Goal: Task Accomplishment & Management: Use online tool/utility

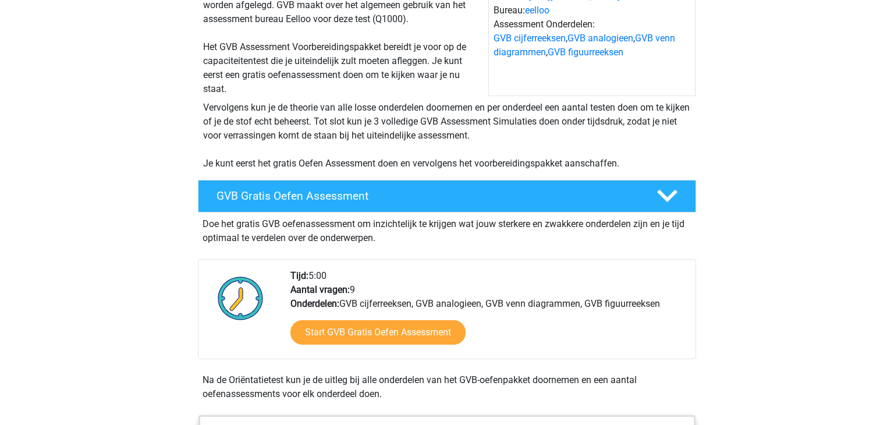
scroll to position [140, 0]
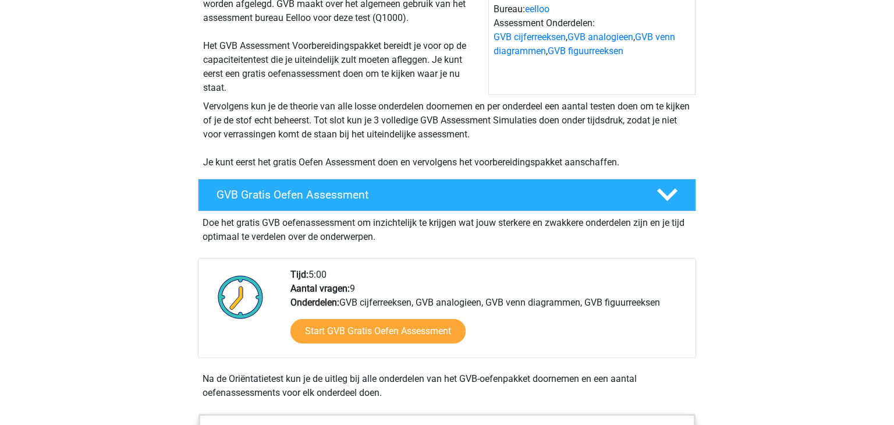
click at [522, 212] on div "Doe het gratis GVB oefenassessment om inzichtelijk te krijgen wat jouw sterkere…" at bounding box center [447, 227] width 498 height 33
click at [677, 195] on icon at bounding box center [667, 194] width 20 height 20
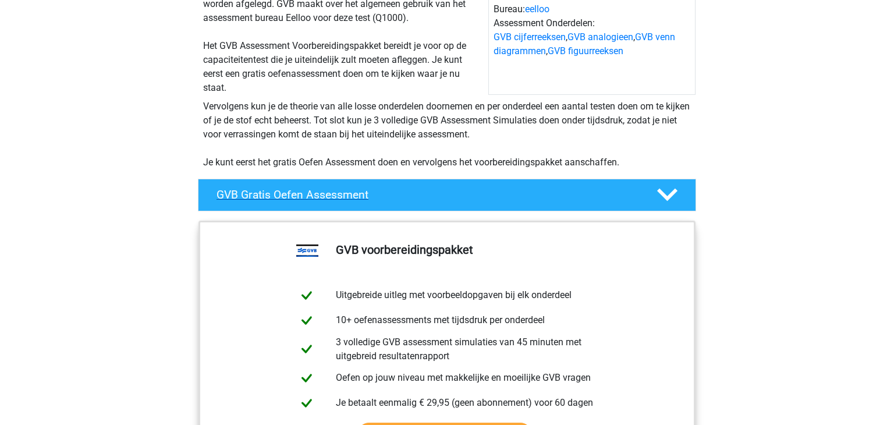
click at [677, 195] on icon at bounding box center [667, 194] width 20 height 20
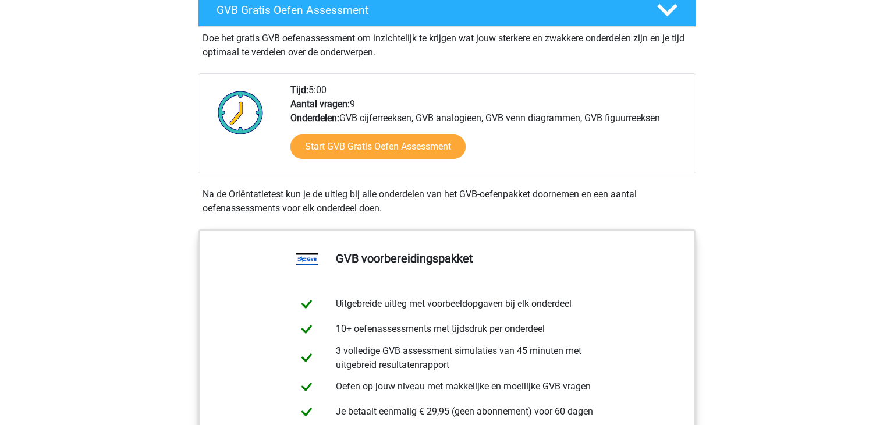
scroll to position [326, 0]
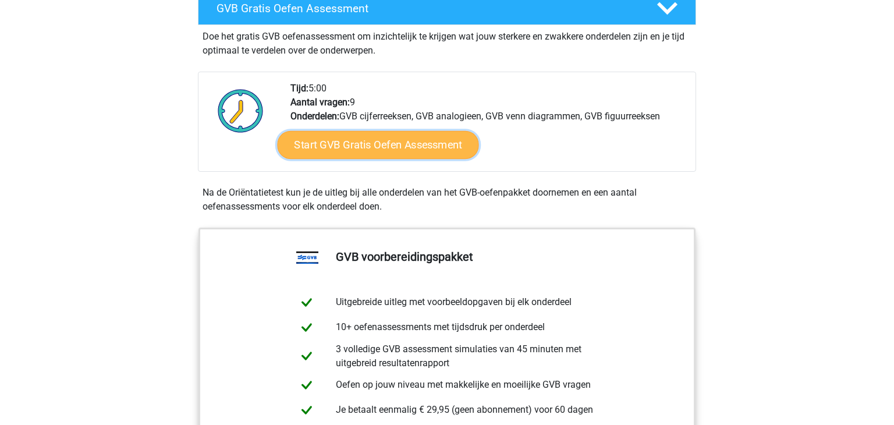
click at [309, 149] on link "Start GVB Gratis Oefen Assessment" at bounding box center [377, 145] width 201 height 28
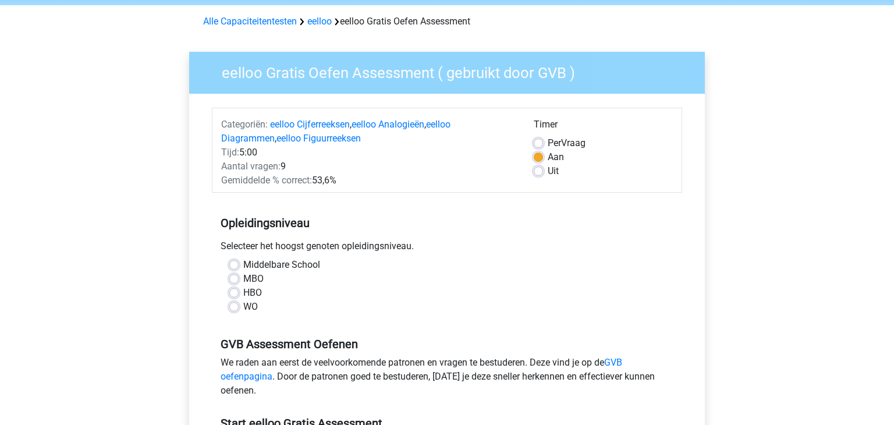
scroll to position [47, 0]
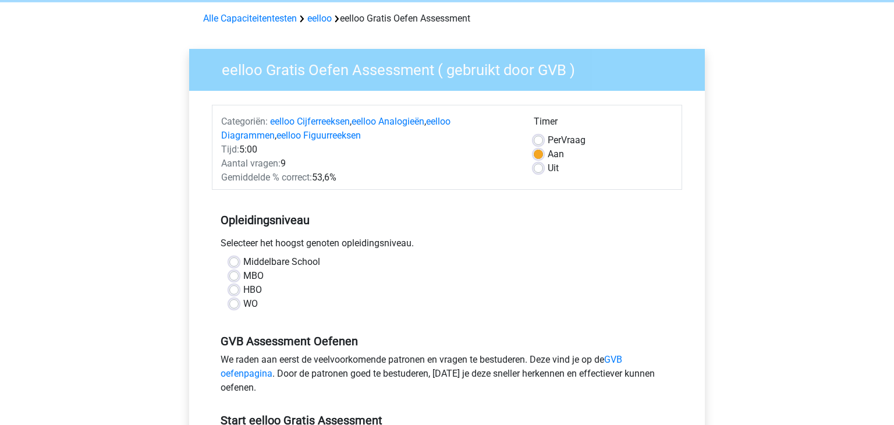
click at [243, 278] on label "MBO" at bounding box center [253, 276] width 20 height 14
click at [234, 278] on input "MBO" at bounding box center [233, 275] width 9 height 12
radio input "true"
click at [229, 283] on input "HBO" at bounding box center [233, 289] width 9 height 12
radio input "true"
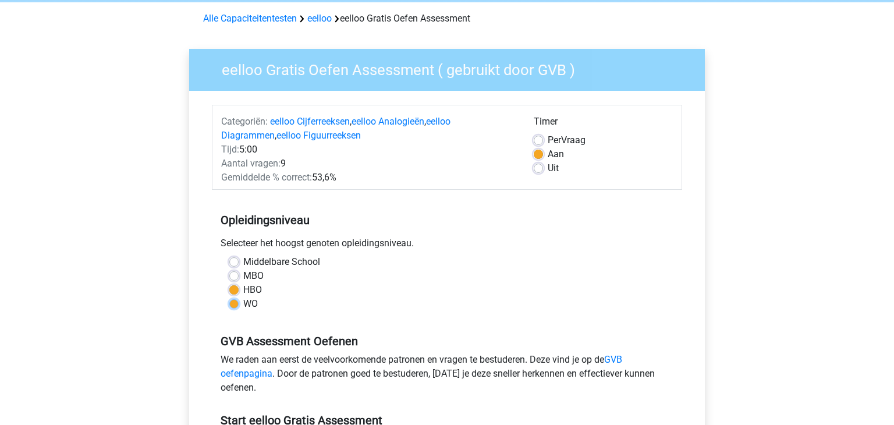
click at [229, 297] on input "WO" at bounding box center [233, 303] width 9 height 12
radio input "true"
click at [229, 255] on input "Middelbare School" at bounding box center [233, 261] width 9 height 12
radio input "true"
click at [229, 269] on input "MBO" at bounding box center [233, 275] width 9 height 12
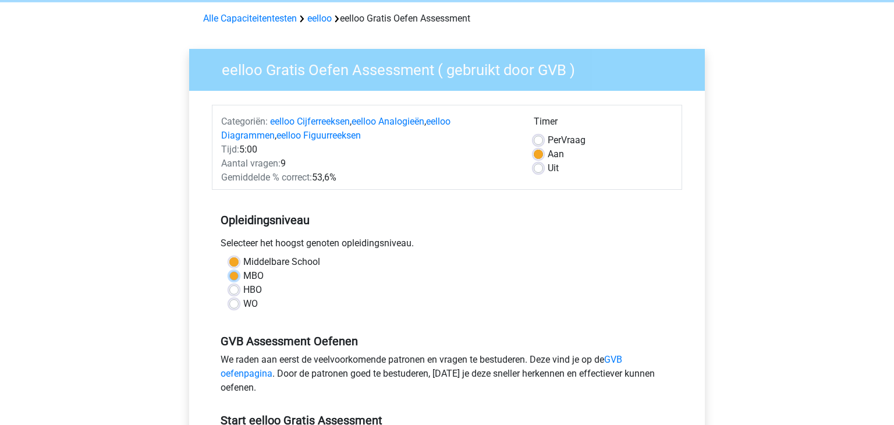
radio input "true"
click at [229, 283] on input "HBO" at bounding box center [233, 289] width 9 height 12
radio input "true"
click at [229, 297] on input "WO" at bounding box center [233, 303] width 9 height 12
radio input "true"
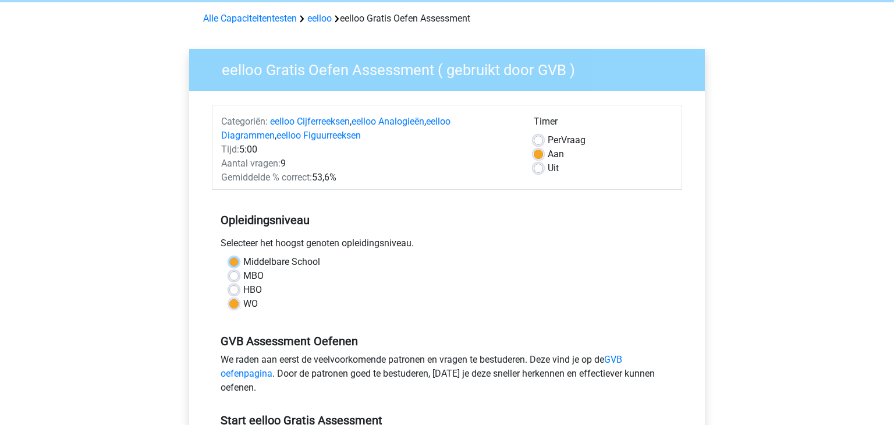
click at [229, 255] on input "Middelbare School" at bounding box center [233, 261] width 9 height 12
radio input "true"
click at [229, 269] on input "MBO" at bounding box center [233, 275] width 9 height 12
radio input "true"
click at [229, 283] on input "HBO" at bounding box center [233, 289] width 9 height 12
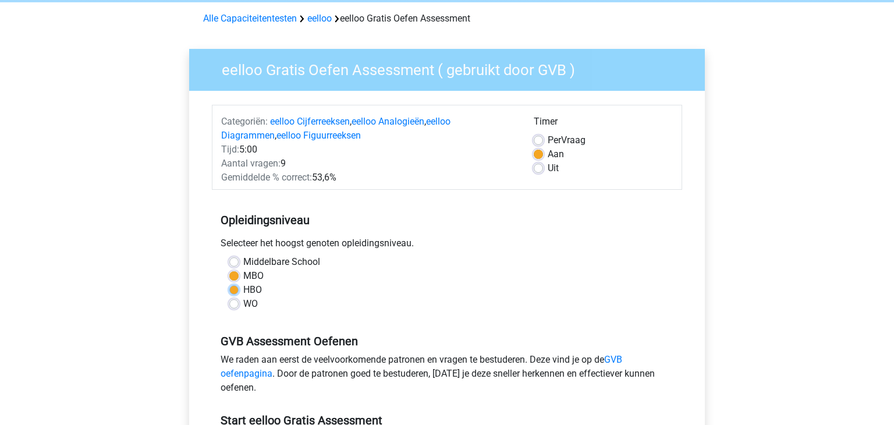
radio input "true"
click at [229, 297] on input "WO" at bounding box center [233, 303] width 9 height 12
radio input "true"
click at [229, 283] on input "HBO" at bounding box center [233, 289] width 9 height 12
radio input "true"
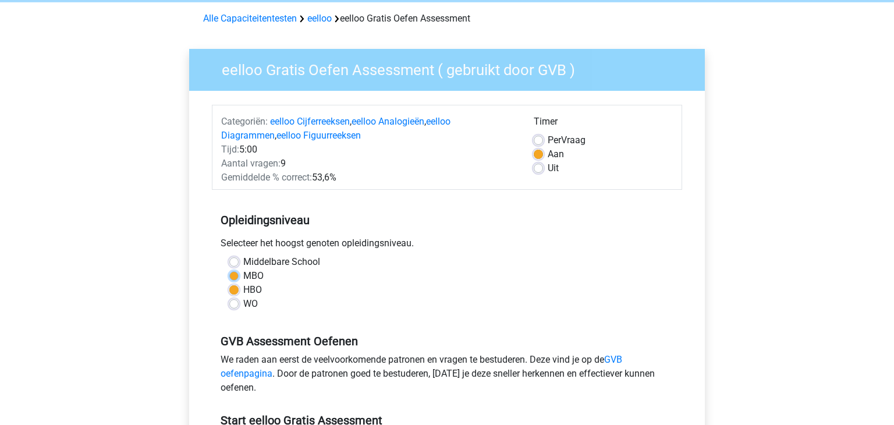
click at [229, 269] on input "MBO" at bounding box center [233, 275] width 9 height 12
radio input "true"
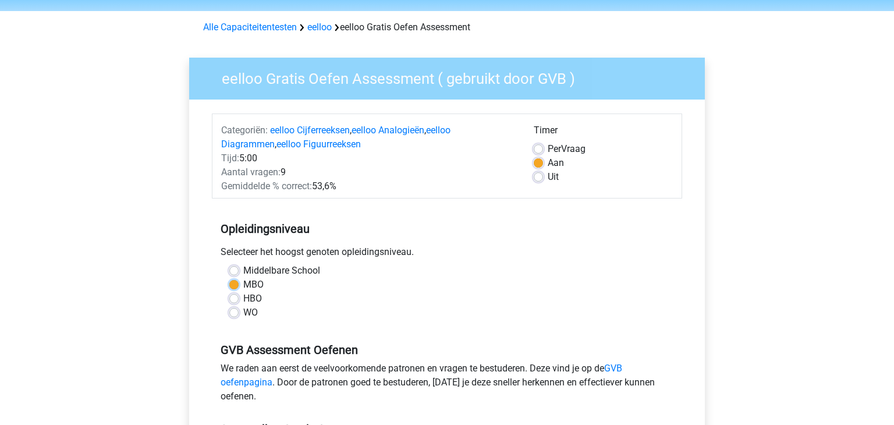
scroll to position [37, 0]
click at [547, 176] on label "Uit" at bounding box center [552, 177] width 11 height 14
click at [538, 176] on input "Uit" at bounding box center [537, 176] width 9 height 12
radio input "true"
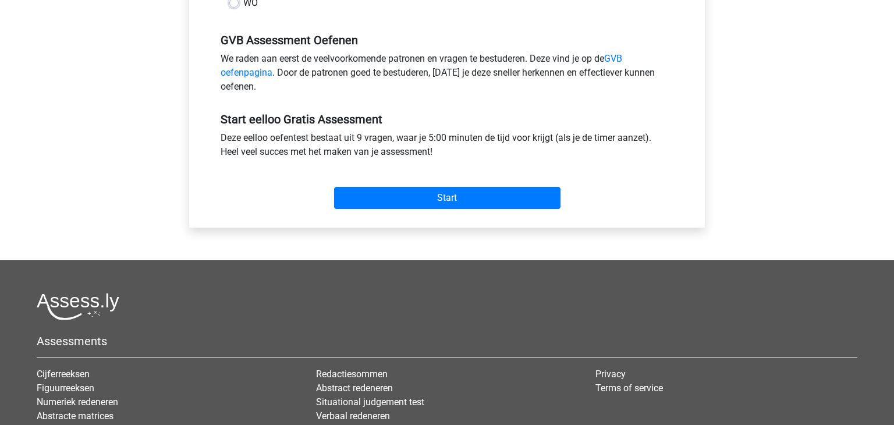
scroll to position [422, 0]
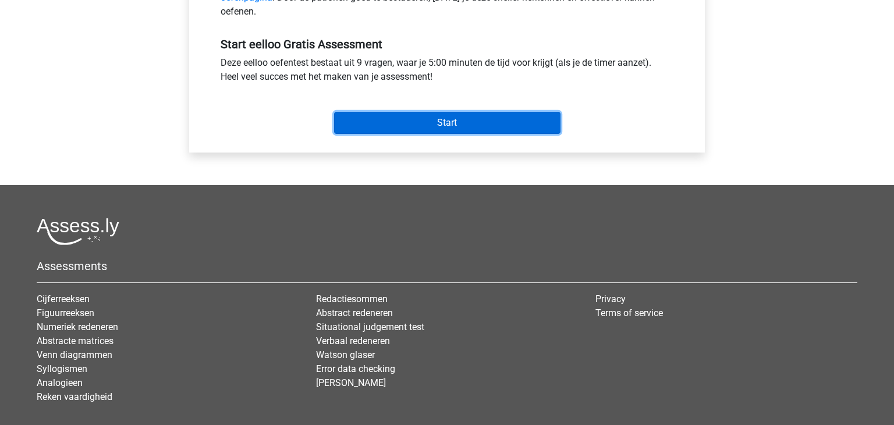
click at [457, 113] on input "Start" at bounding box center [447, 123] width 226 height 22
